Goal: Task Accomplishment & Management: Use online tool/utility

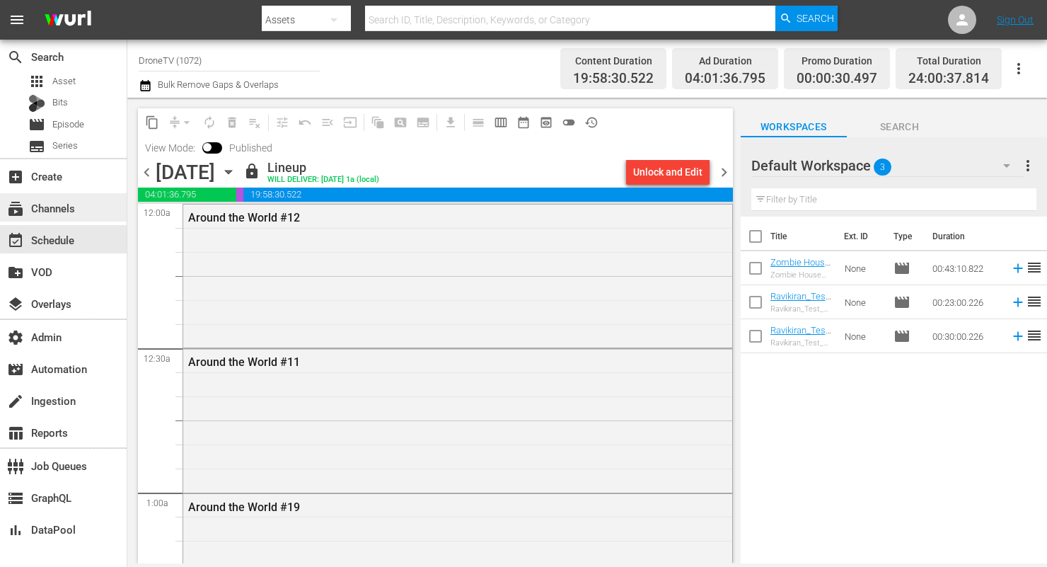
click at [65, 202] on div "subscriptions Channels" at bounding box center [39, 206] width 79 height 13
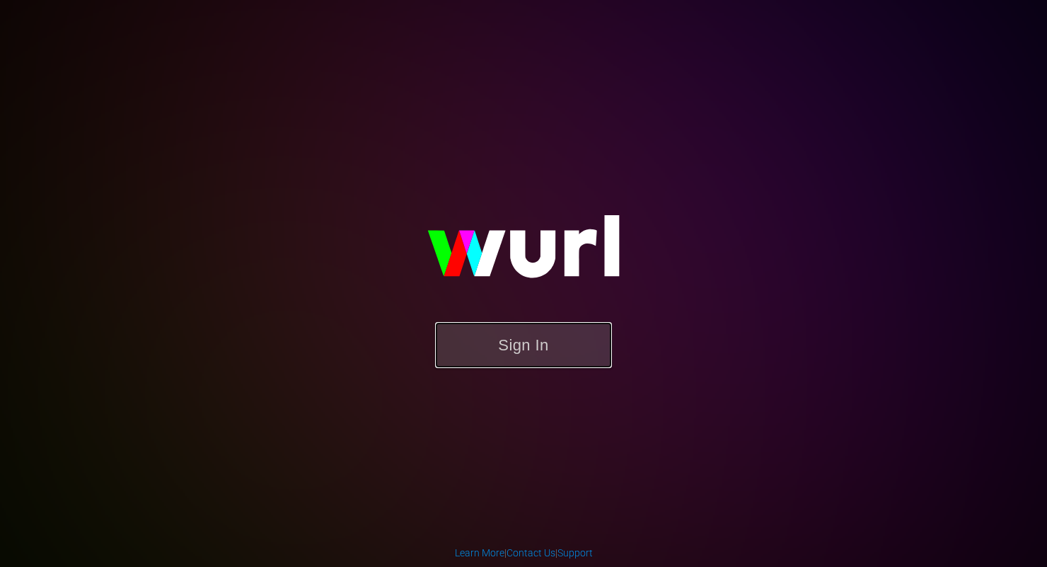
click at [572, 364] on button "Sign In" at bounding box center [523, 345] width 177 height 46
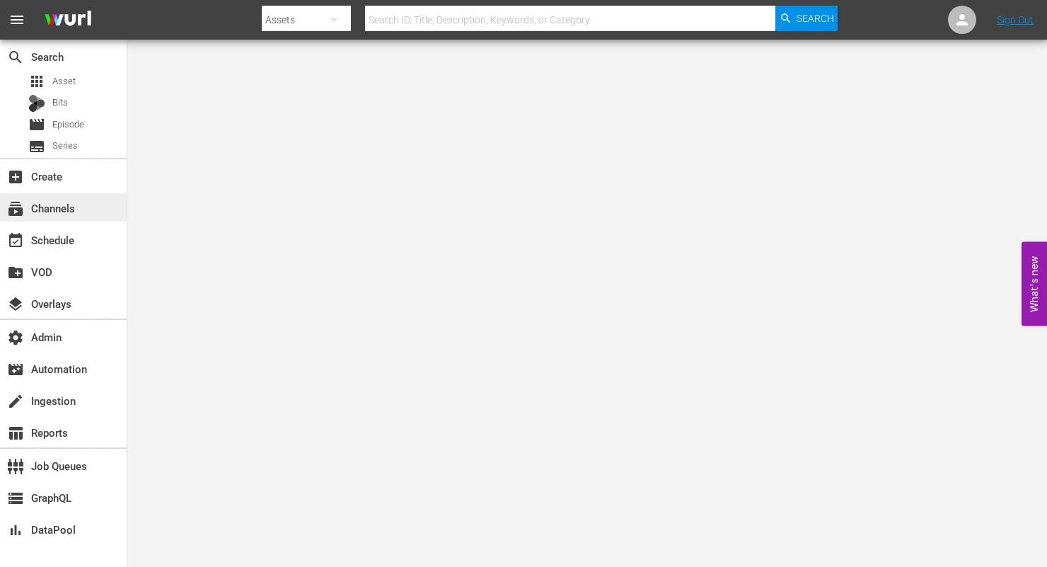
click at [57, 209] on div "subscriptions Channels" at bounding box center [39, 206] width 79 height 13
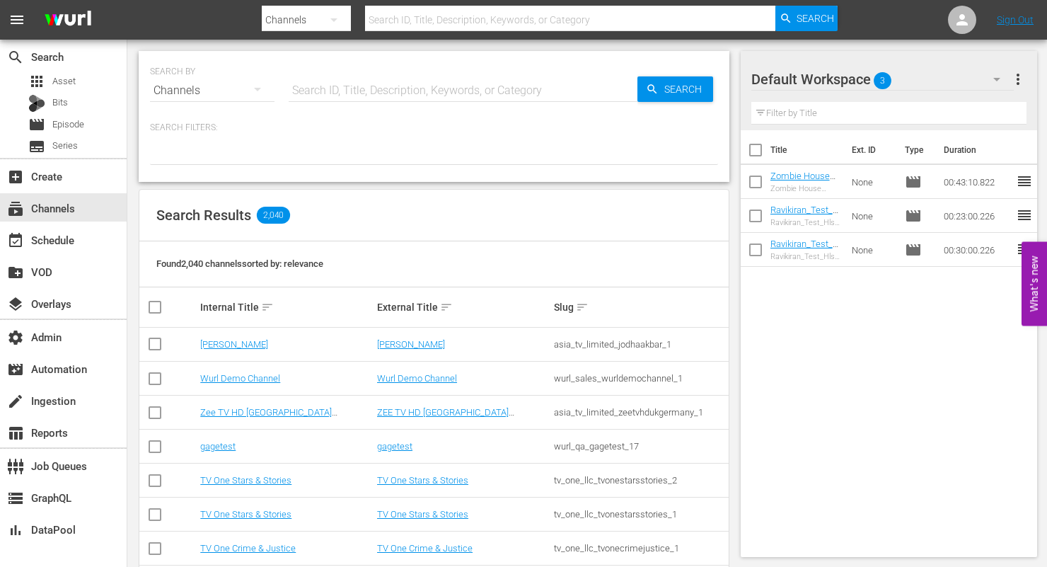
click at [389, 80] on input "text" at bounding box center [463, 91] width 349 height 34
paste input "free_tv_networks_the365_1"
type input "free_tv_networks_the365_1"
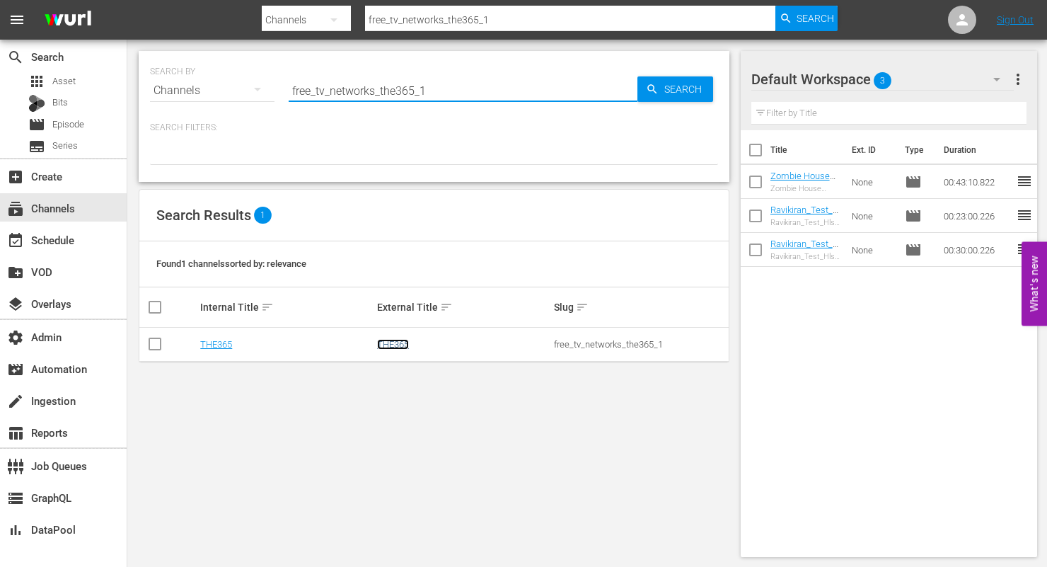
click at [400, 345] on link "THE365" at bounding box center [393, 344] width 32 height 11
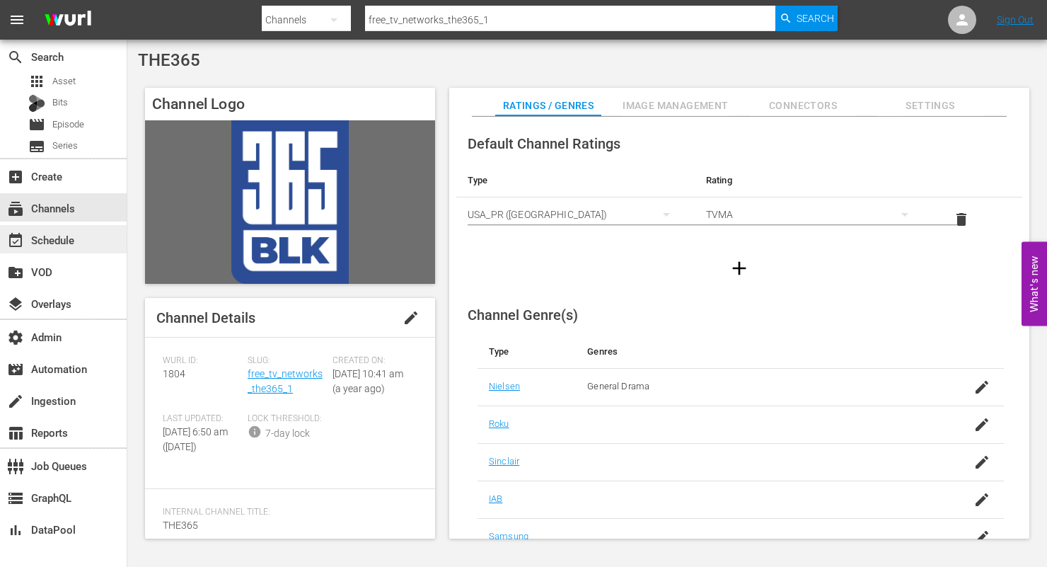
click at [71, 244] on div "event_available Schedule" at bounding box center [39, 237] width 79 height 13
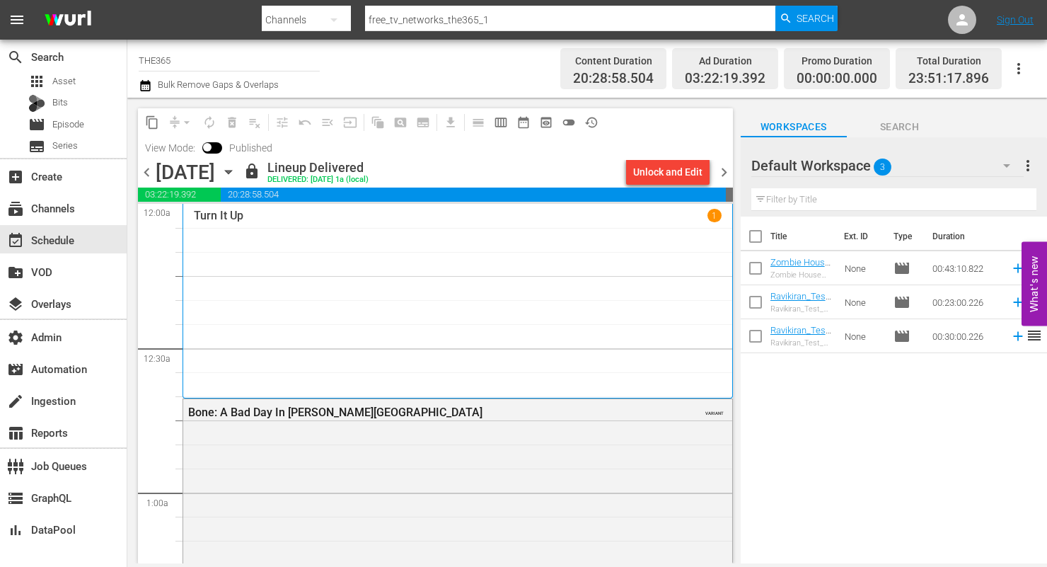
click at [725, 173] on span "chevron_right" at bounding box center [724, 172] width 18 height 18
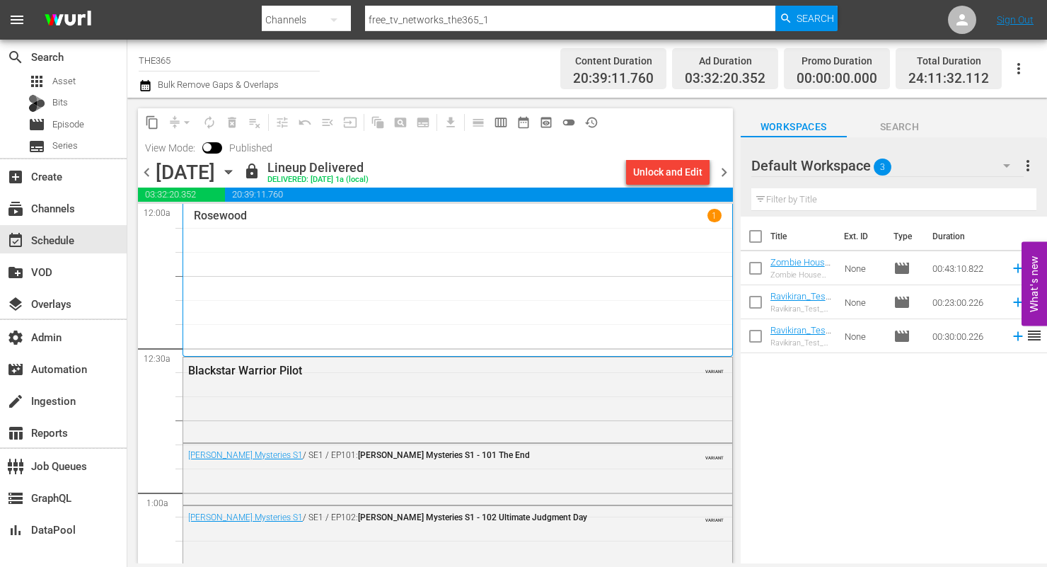
click at [681, 166] on div "Unlock and Edit" at bounding box center [667, 171] width 69 height 25
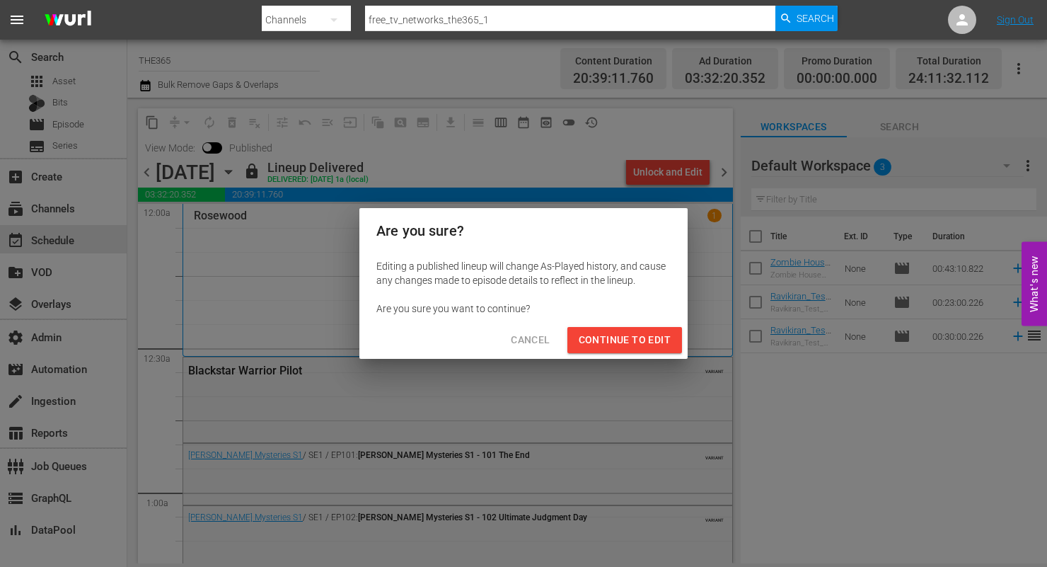
click at [627, 338] on span "Continue to Edit" at bounding box center [625, 340] width 92 height 18
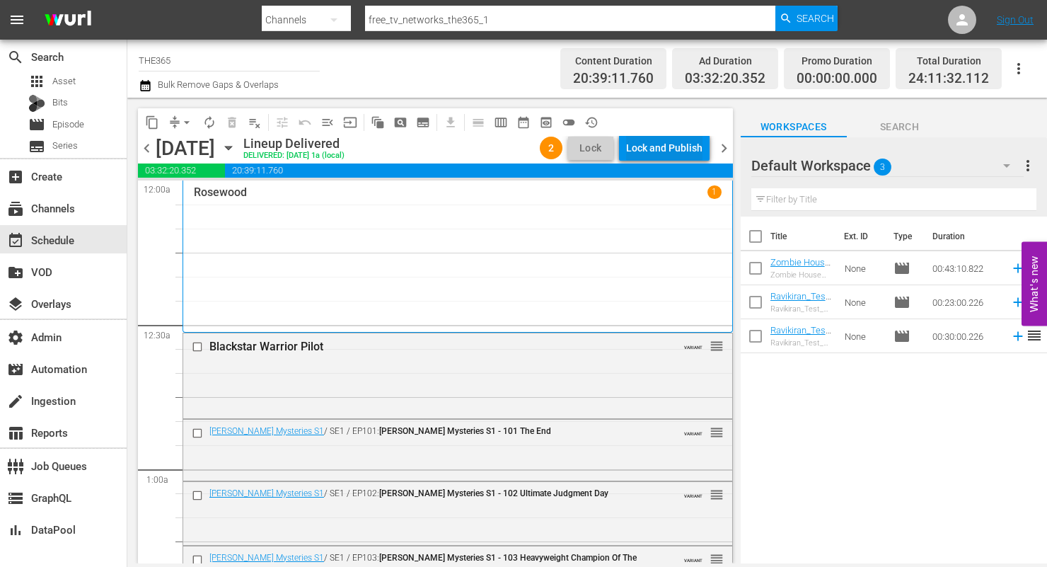
click at [674, 151] on div "Lock and Publish" at bounding box center [664, 147] width 76 height 25
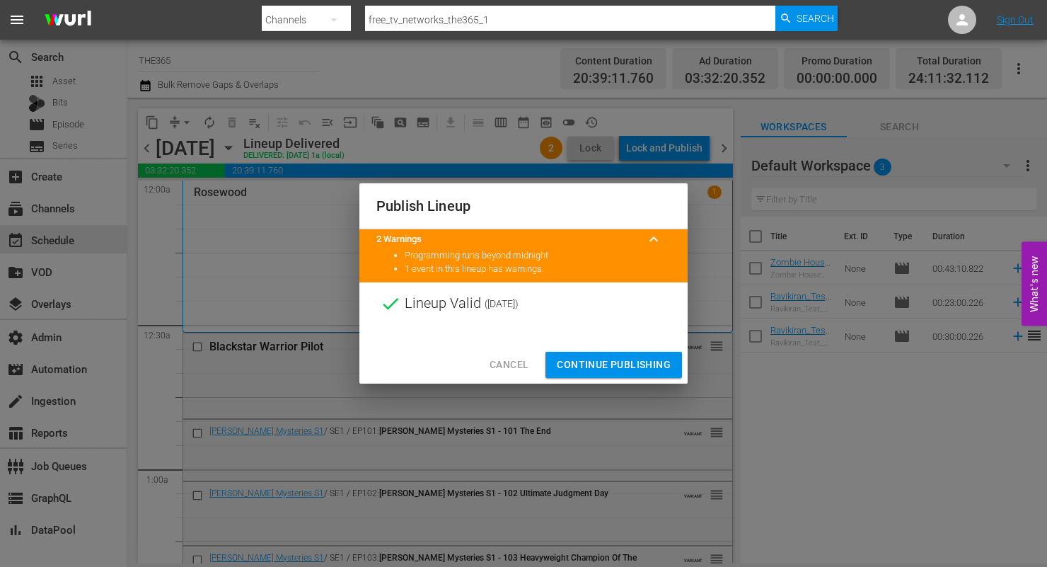
click at [610, 361] on span "Continue Publishing" at bounding box center [614, 365] width 114 height 18
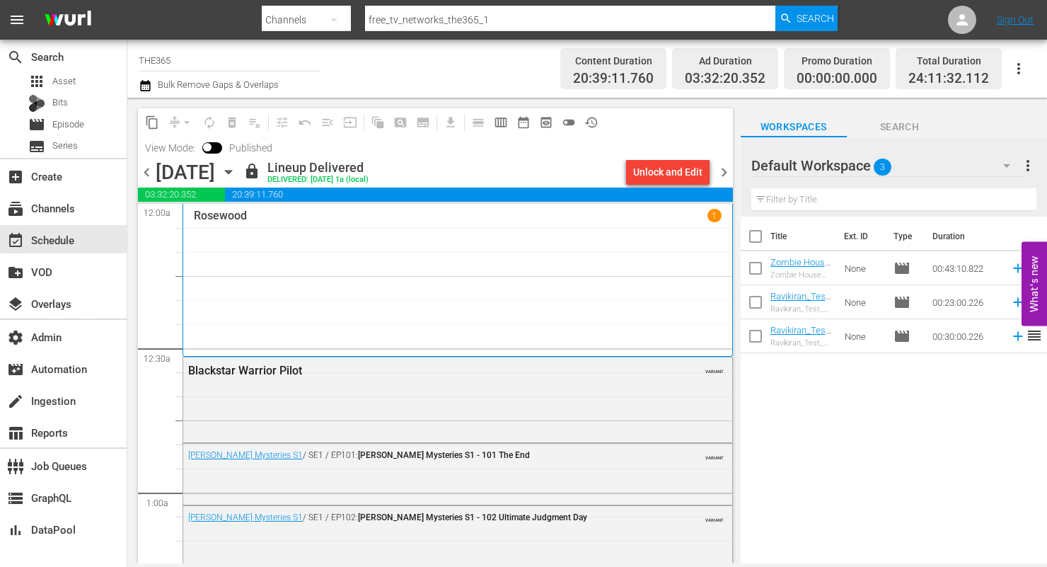
click at [723, 170] on span "chevron_right" at bounding box center [724, 172] width 18 height 18
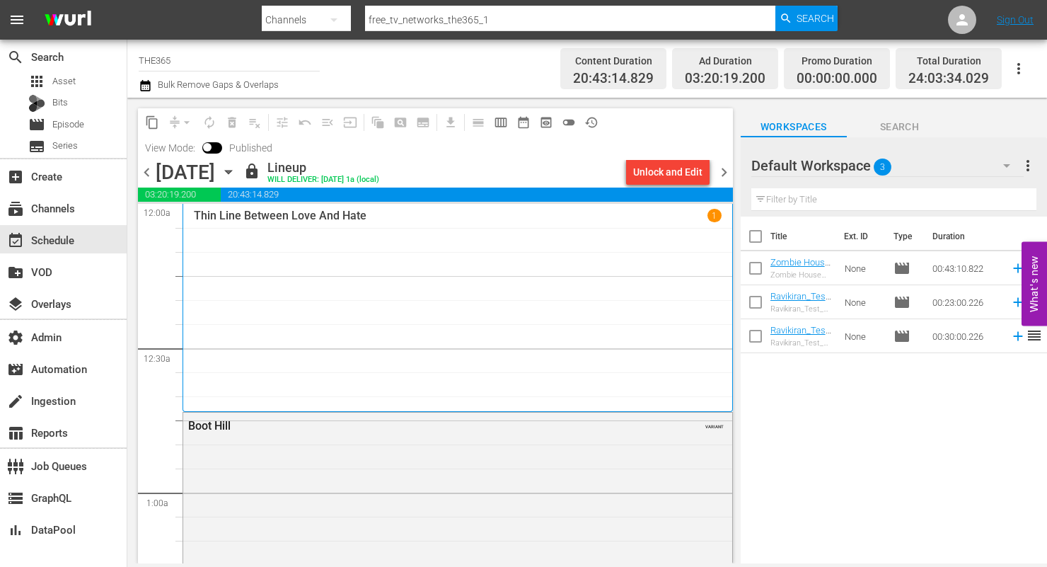
click at [693, 178] on div "Unlock and Edit" at bounding box center [667, 171] width 69 height 25
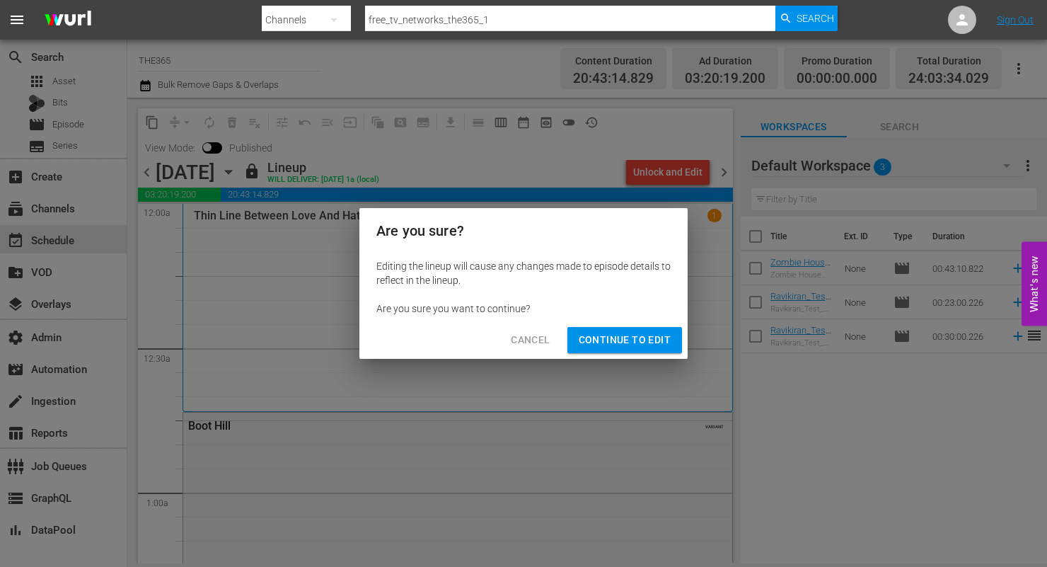
click at [629, 351] on button "Continue to Edit" at bounding box center [624, 340] width 115 height 26
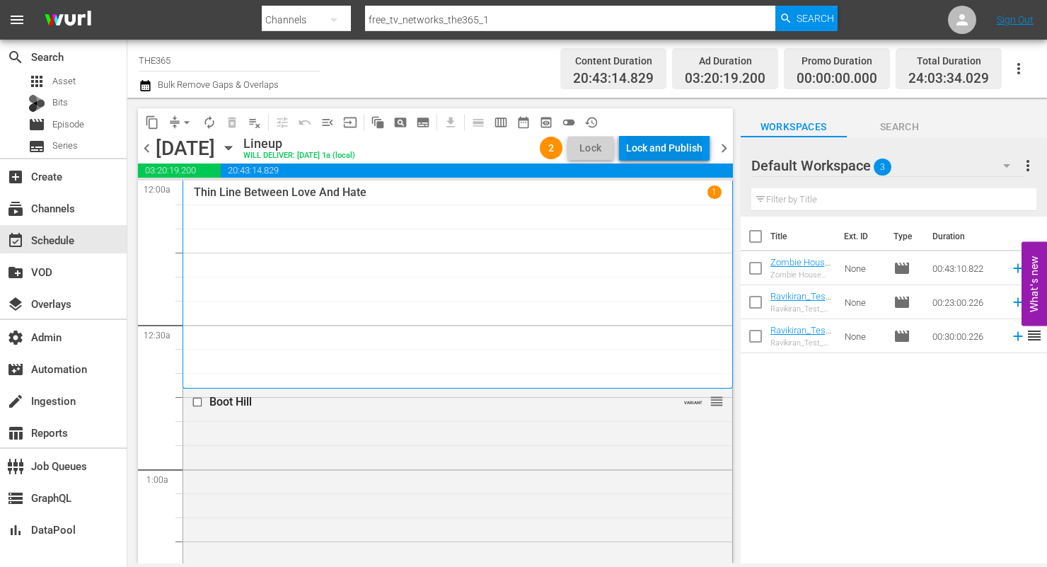
click at [671, 151] on div "Lock and Publish" at bounding box center [664, 147] width 76 height 25
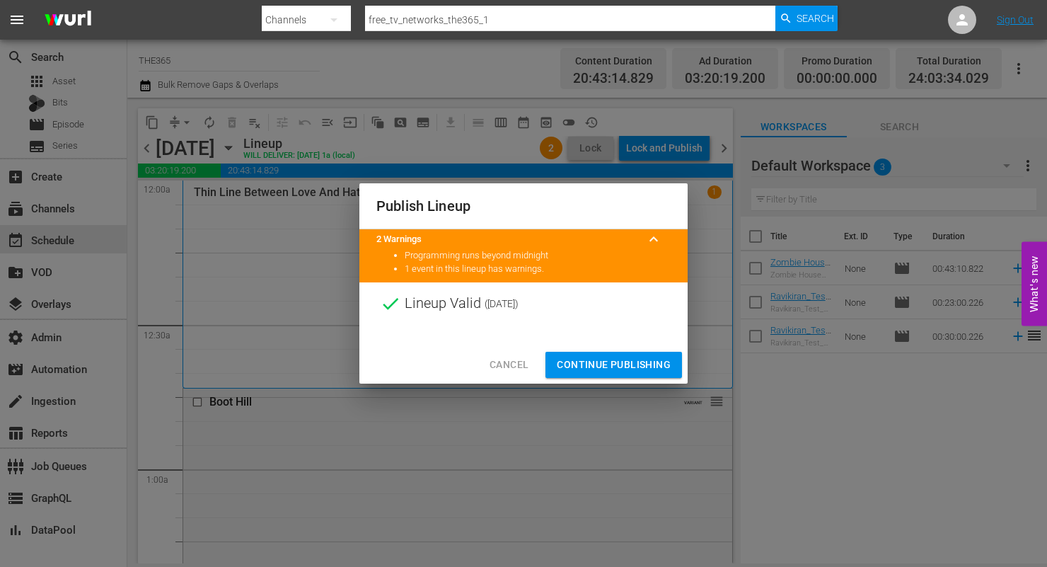
click at [620, 368] on span "Continue Publishing" at bounding box center [614, 365] width 114 height 18
